Goal: Find specific page/section: Find specific page/section

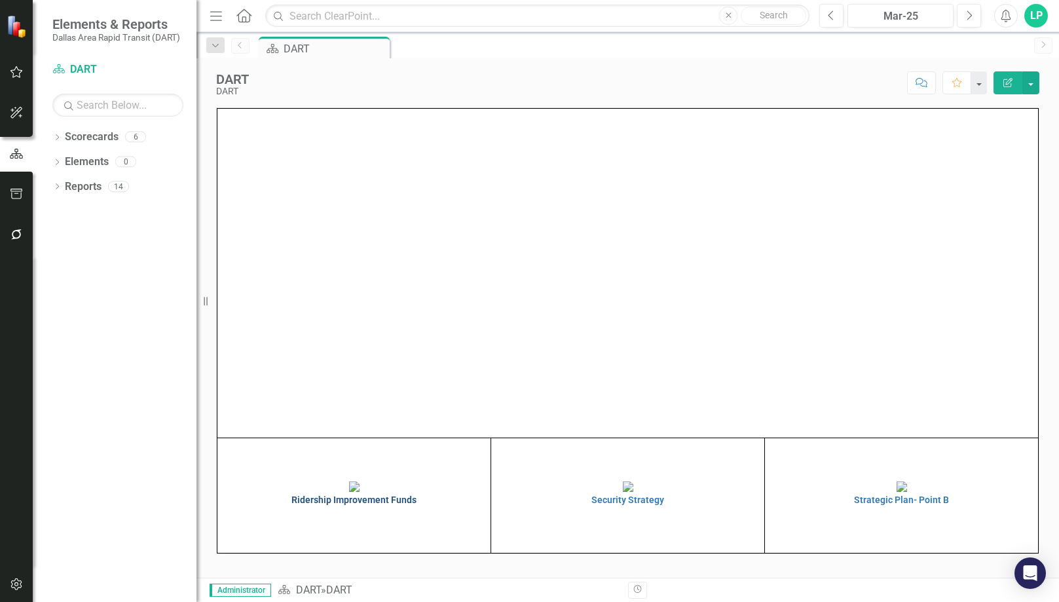
click at [360, 492] on img at bounding box center [354, 487] width 10 height 10
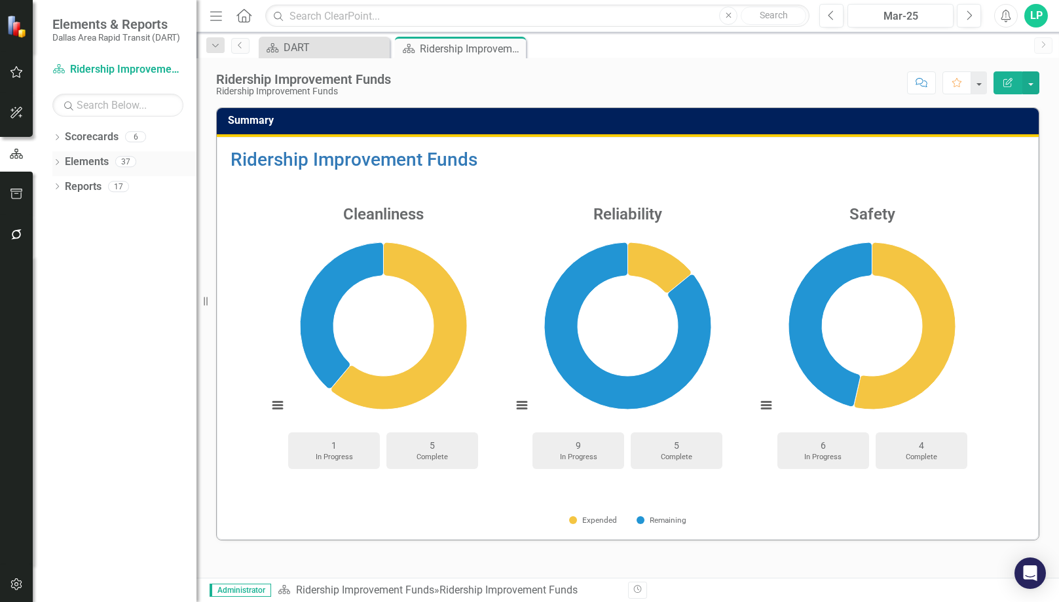
click at [95, 162] on link "Elements" at bounding box center [87, 162] width 44 height 15
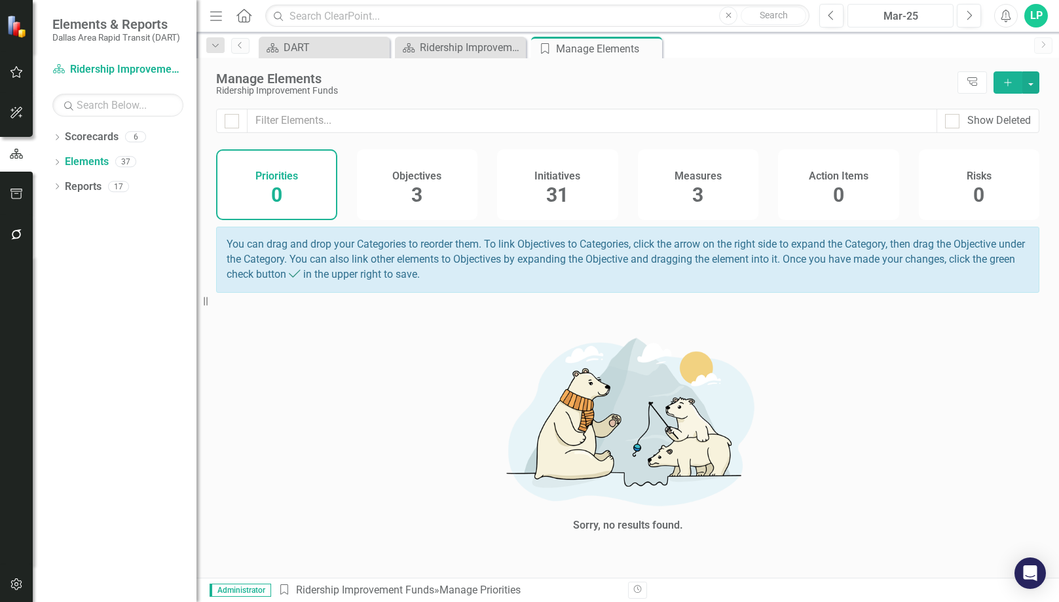
drag, startPoint x: 902, startPoint y: 12, endPoint x: 903, endPoint y: 5, distance: 7.2
click at [903, 5] on button "Mar-25" at bounding box center [901, 16] width 106 height 24
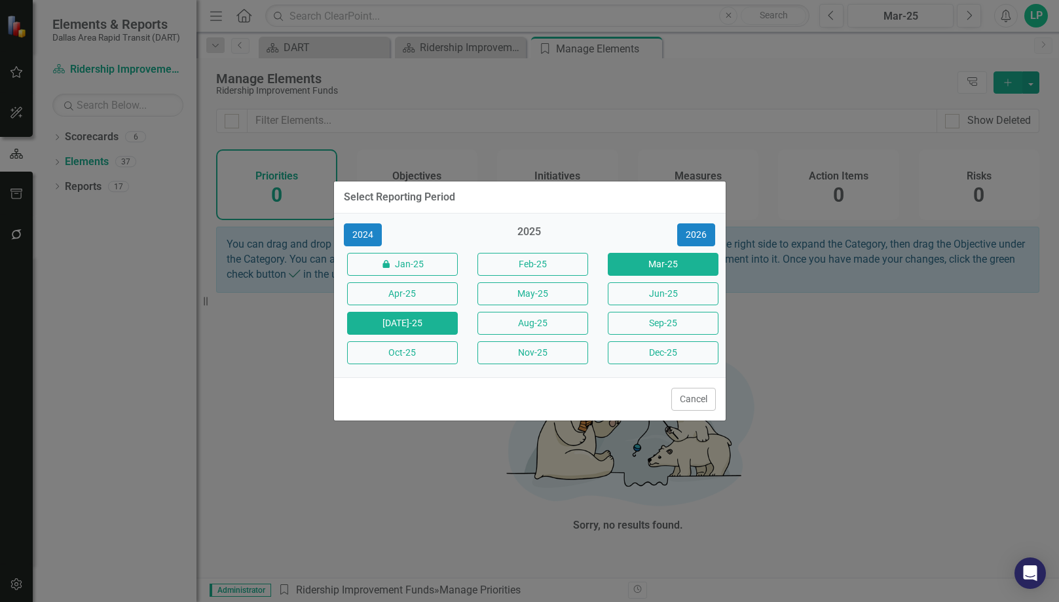
click at [402, 320] on button "[DATE]-25" at bounding box center [402, 323] width 111 height 23
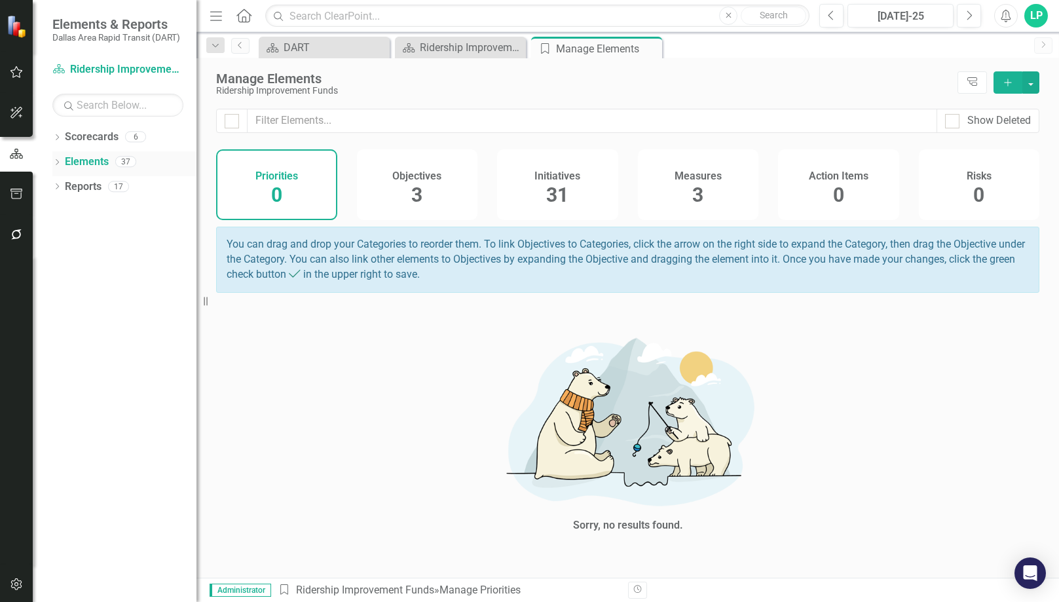
click at [88, 162] on link "Elements" at bounding box center [87, 162] width 44 height 15
click at [537, 188] on div "Initiatives 31" at bounding box center [557, 184] width 121 height 71
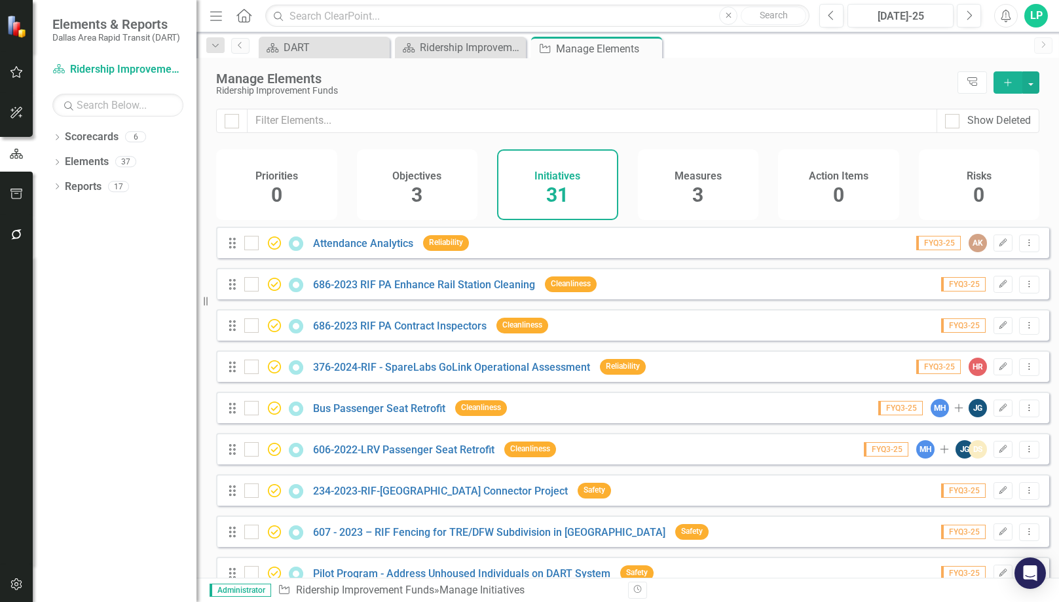
checkbox input "false"
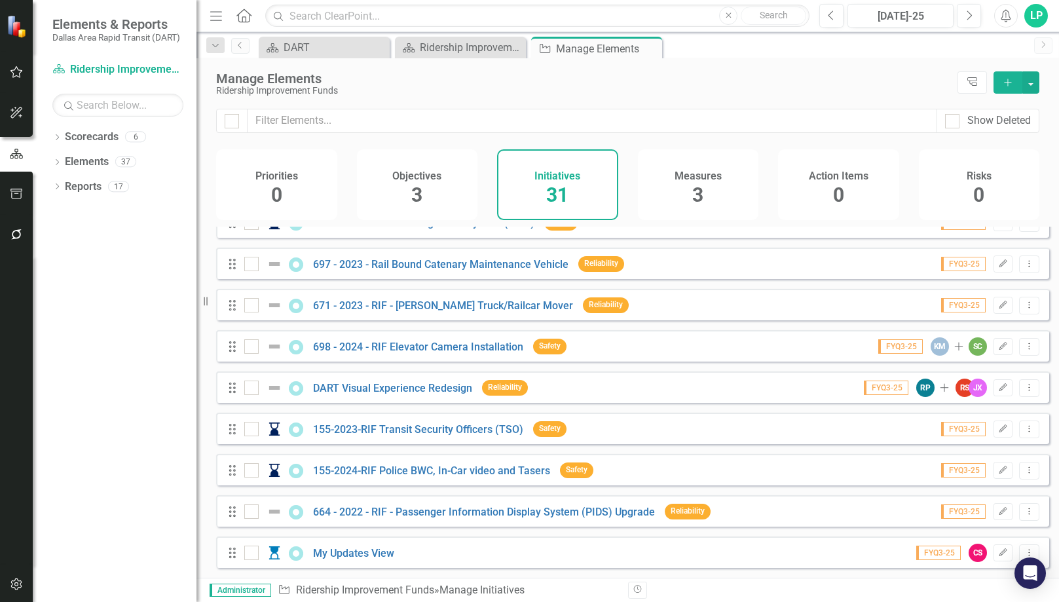
scroll to position [938, 0]
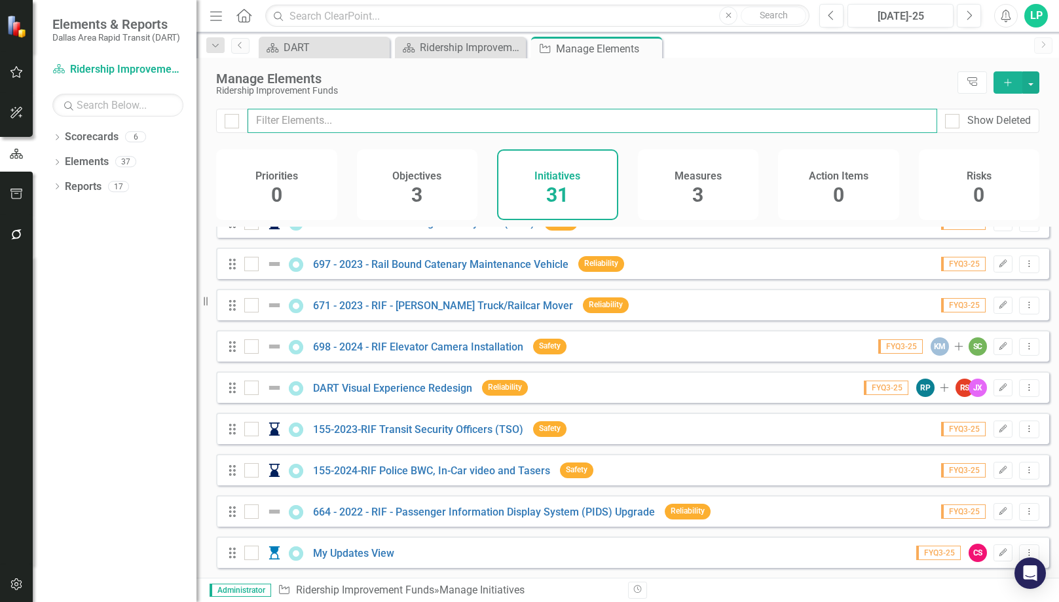
click at [278, 123] on input "text" at bounding box center [593, 121] width 690 height 24
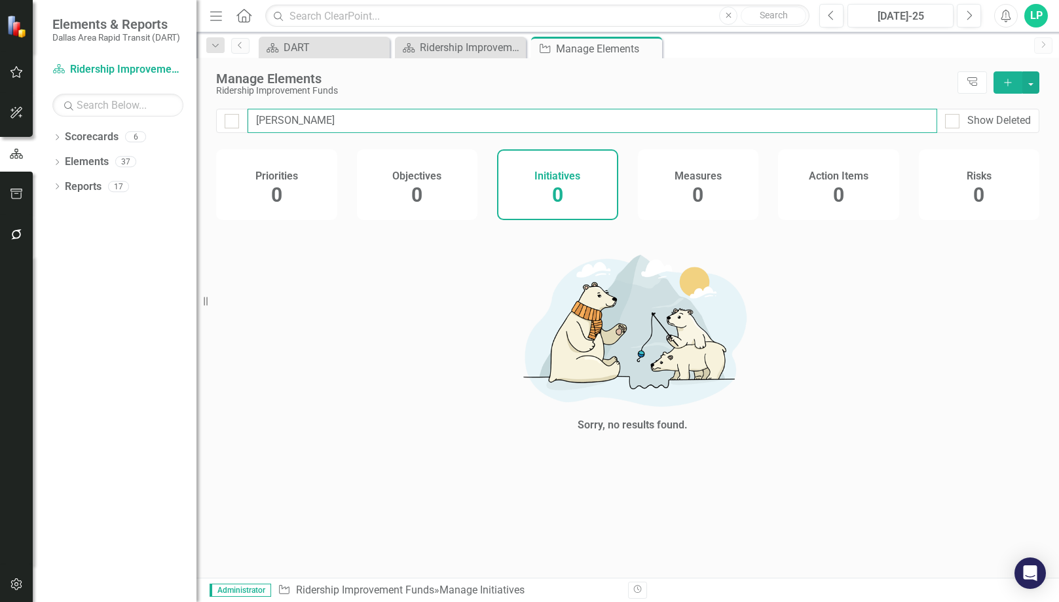
type input "[PERSON_NAME]"
drag, startPoint x: 293, startPoint y: 121, endPoint x: 234, endPoint y: 113, distance: 59.5
click at [234, 113] on div "[PERSON_NAME] Show Deleted" at bounding box center [628, 121] width 824 height 24
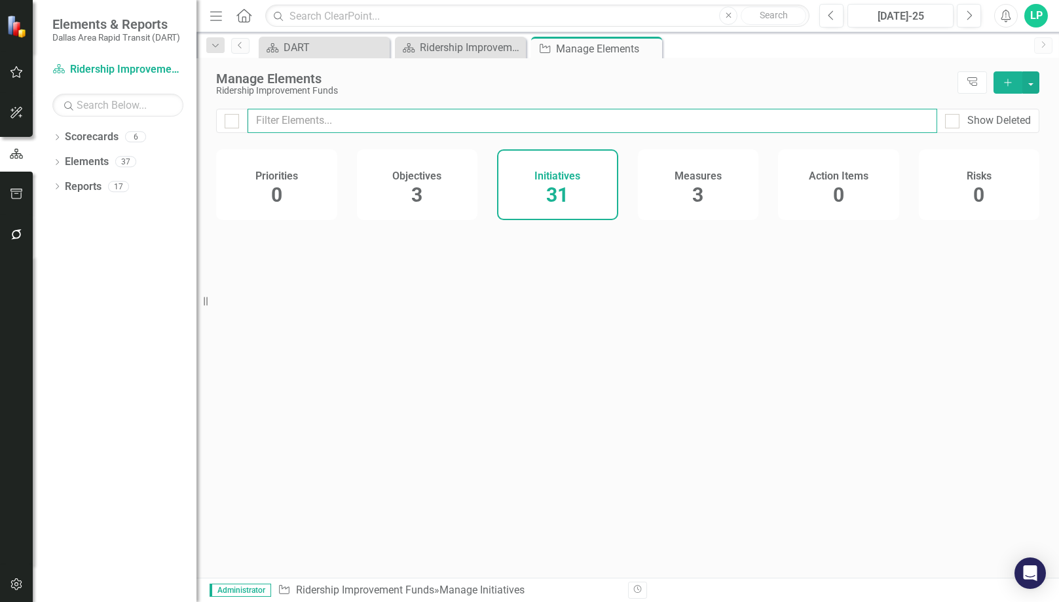
checkbox input "false"
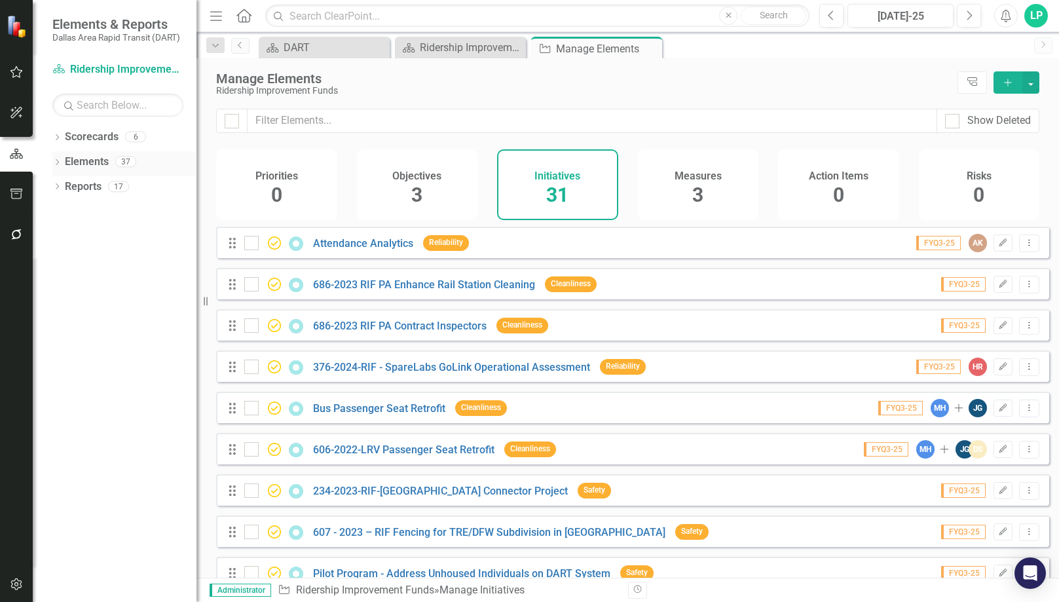
click at [76, 152] on div "Elements" at bounding box center [87, 162] width 44 height 22
click at [56, 186] on icon "Dropdown" at bounding box center [56, 187] width 9 height 7
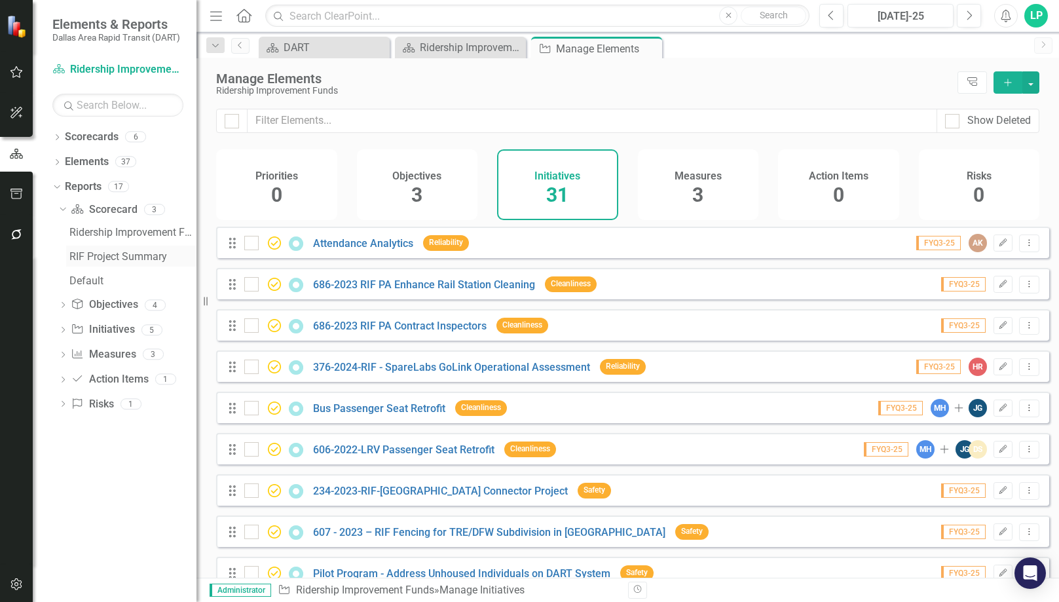
click at [109, 252] on div "RIF Project Summary" at bounding box center [132, 257] width 127 height 12
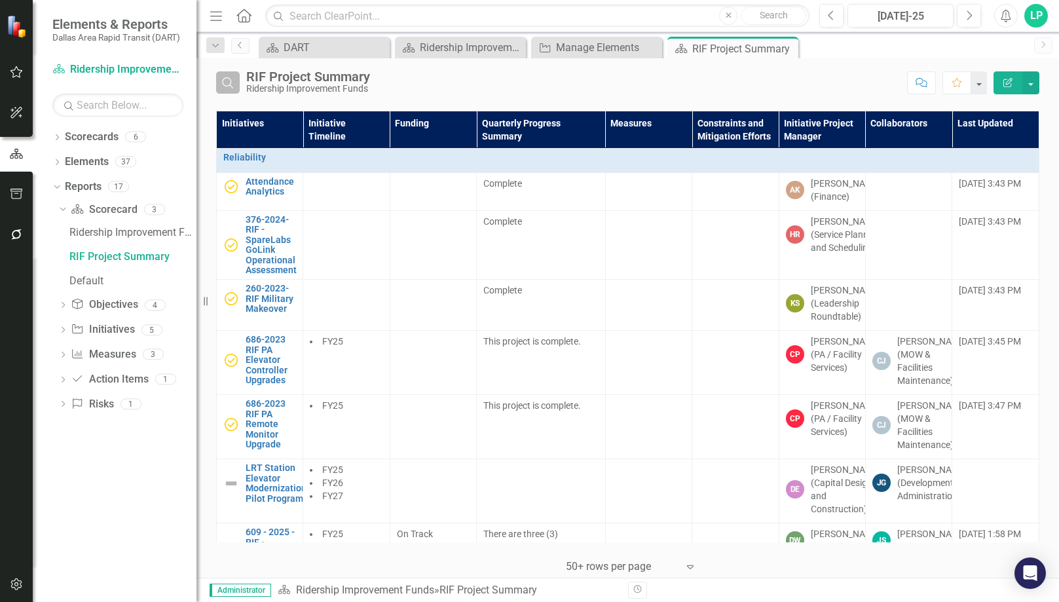
click at [230, 83] on icon "Search" at bounding box center [228, 83] width 14 height 12
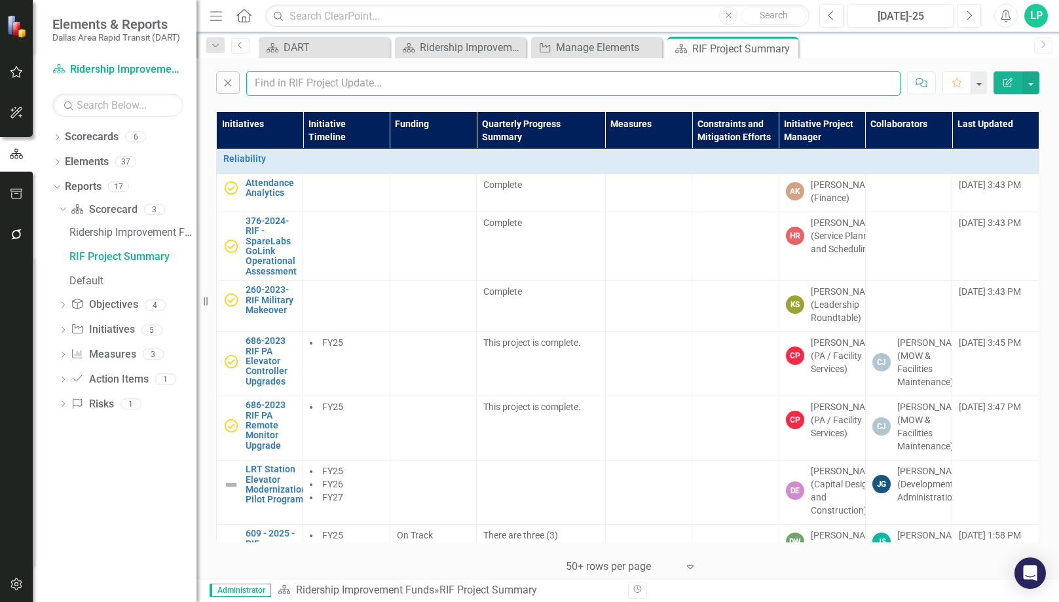
click at [288, 90] on input "text" at bounding box center [573, 83] width 655 height 24
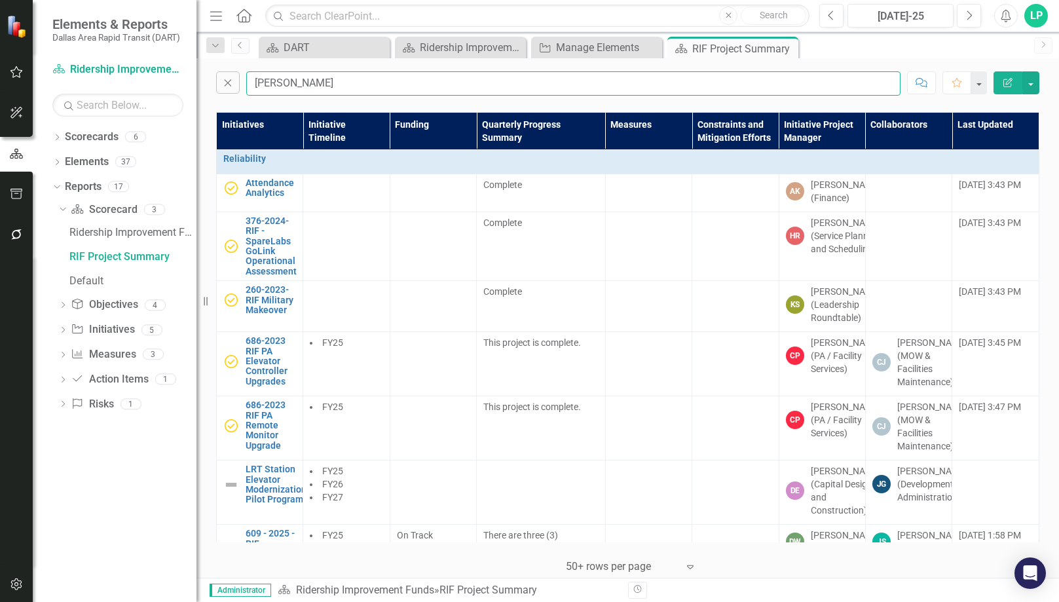
type input "[PERSON_NAME]"
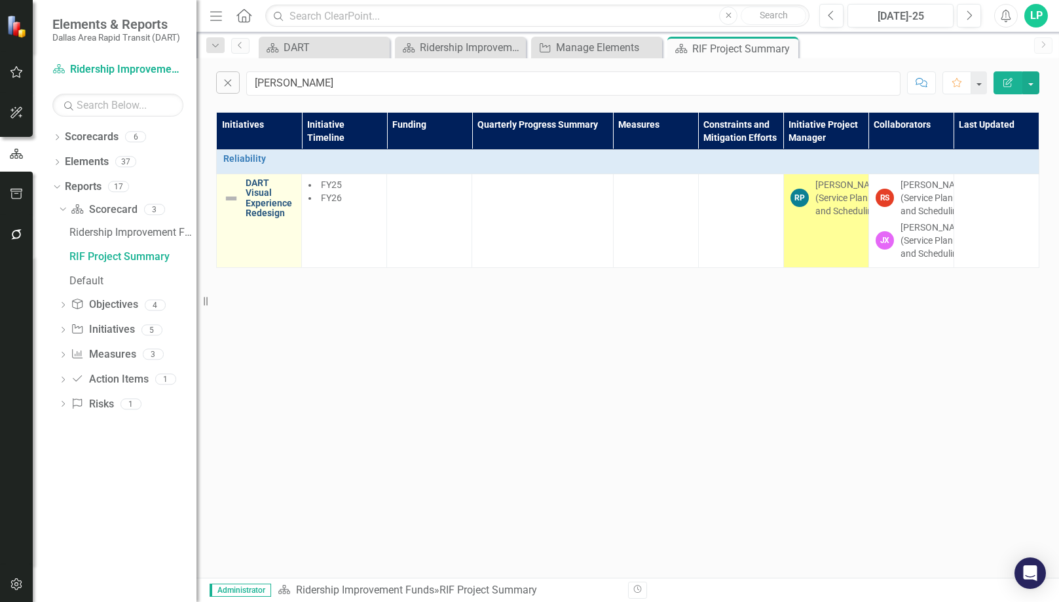
click at [263, 204] on link "DART Visual Experience Redesign" at bounding box center [270, 198] width 49 height 41
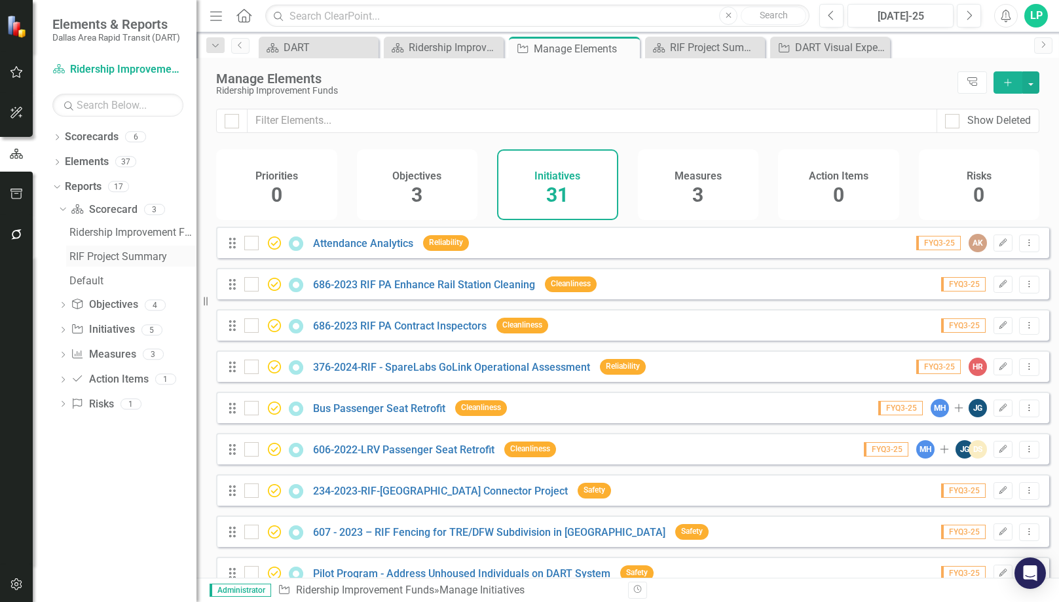
click at [128, 256] on div "RIF Project Summary" at bounding box center [132, 257] width 127 height 12
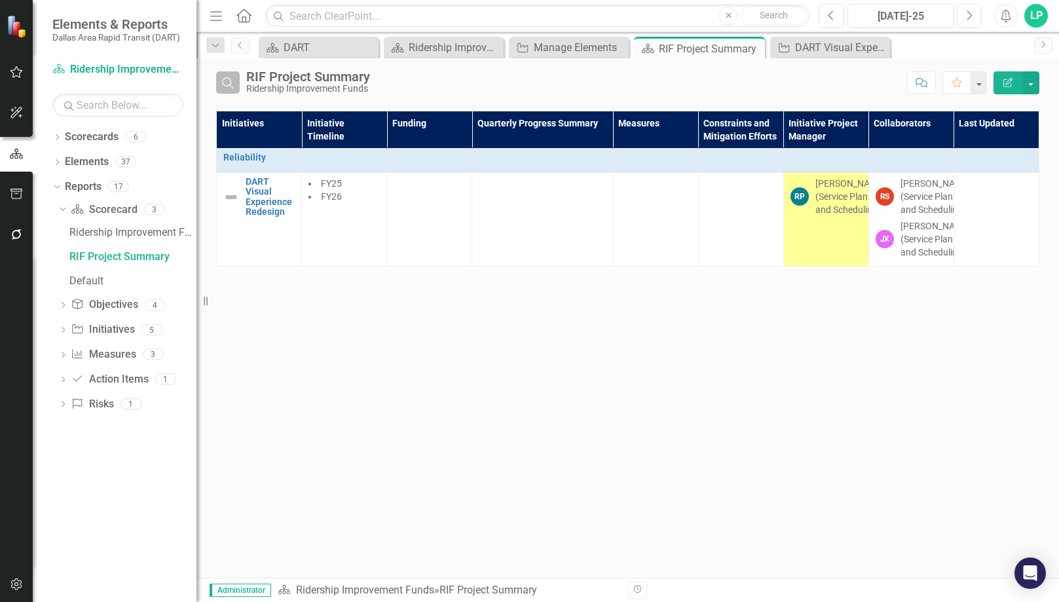
click at [233, 88] on icon "button" at bounding box center [227, 82] width 11 height 11
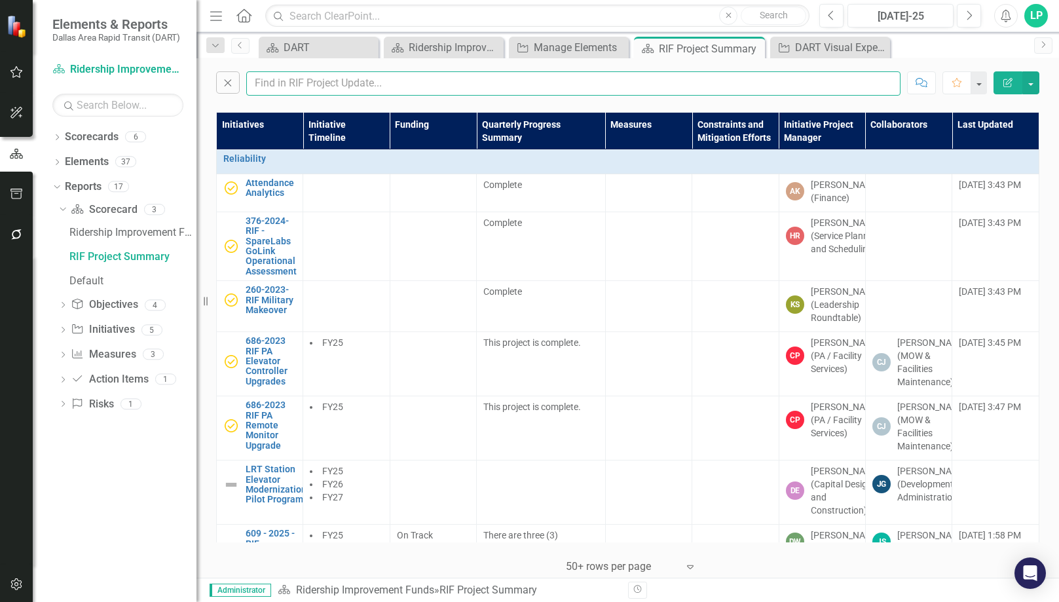
click at [312, 86] on input "text" at bounding box center [573, 83] width 655 height 24
type input "[PERSON_NAME]"
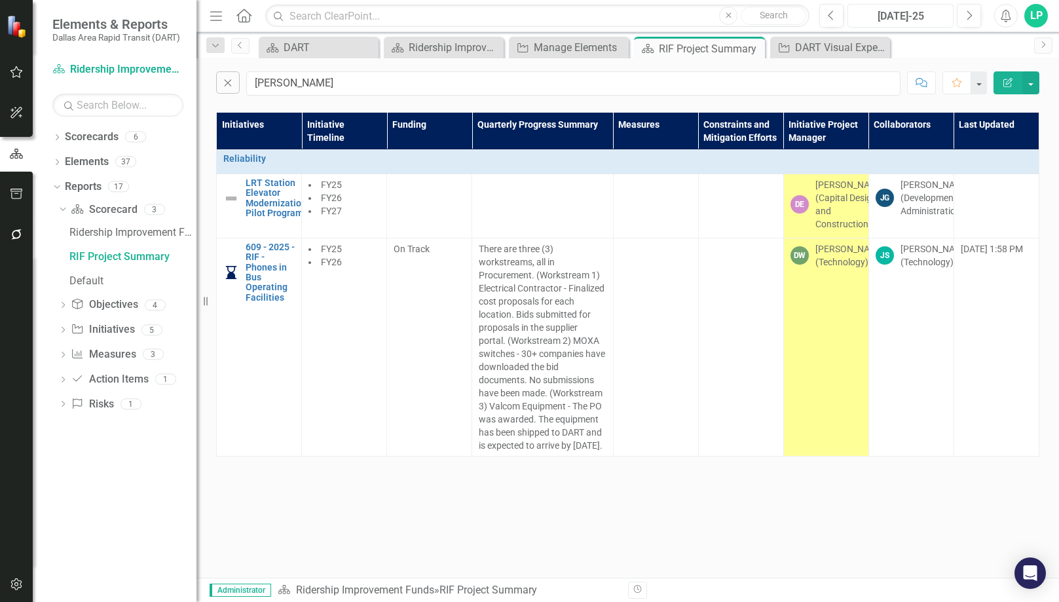
click at [892, 16] on div "[DATE]-25" at bounding box center [900, 17] width 97 height 16
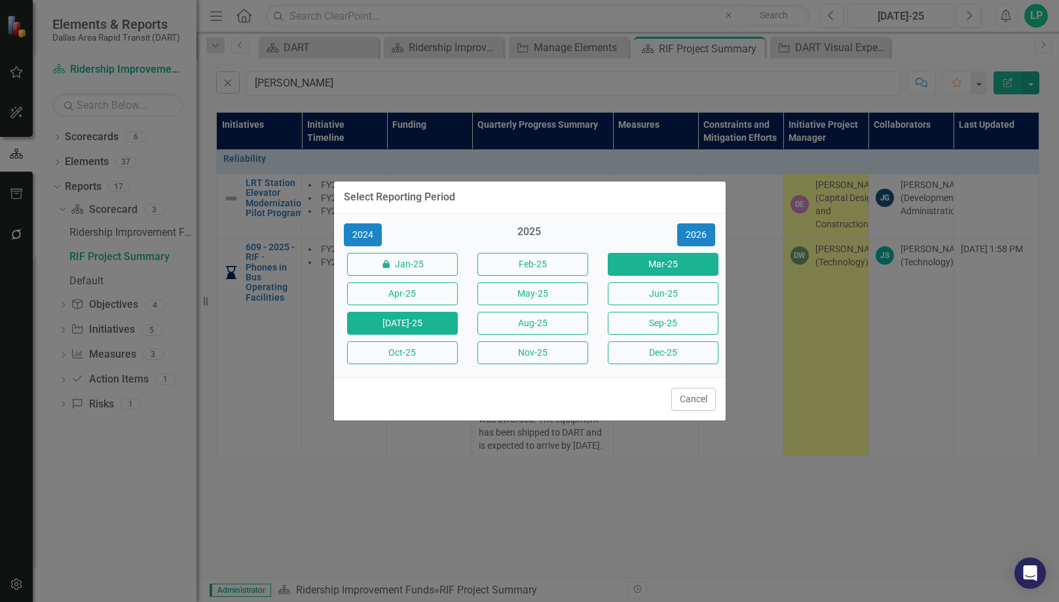
click at [655, 262] on button "Mar-25" at bounding box center [663, 264] width 111 height 23
